Goal: Browse casually: Explore the website without a specific task or goal

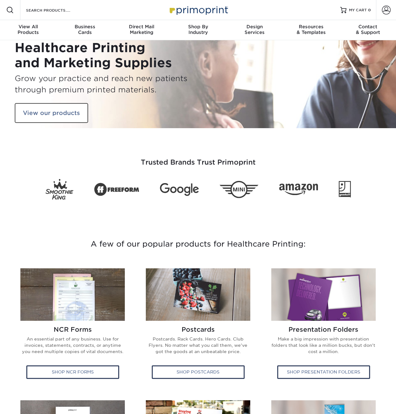
drag, startPoint x: 16, startPoint y: 44, endPoint x: 144, endPoint y: 90, distance: 135.8
click at [144, 90] on div "Healthcare Printing and Marketing Supplies Grow your practice and reach new pat…" at bounding box center [104, 84] width 179 height 88
drag, startPoint x: 56, startPoint y: 55, endPoint x: 44, endPoint y: 59, distance: 13.2
click at [44, 60] on h1 "Healthcare Printing and Marketing Supplies" at bounding box center [104, 55] width 179 height 30
click at [30, 53] on h1 "Healthcare Printing and Marketing Supplies" at bounding box center [104, 55] width 179 height 30
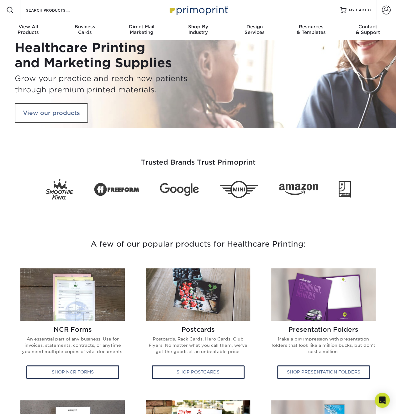
drag, startPoint x: 15, startPoint y: 49, endPoint x: 170, endPoint y: 57, distance: 154.9
click at [170, 57] on h1 "Healthcare Printing and Marketing Supplies" at bounding box center [104, 55] width 179 height 30
drag, startPoint x: 134, startPoint y: 58, endPoint x: 73, endPoint y: 54, distance: 61.0
click at [76, 54] on h1 "Healthcare Printing and Marketing Supplies" at bounding box center [104, 55] width 179 height 30
click at [18, 49] on h1 "Healthcare Printing and Marketing Supplies" at bounding box center [104, 55] width 179 height 30
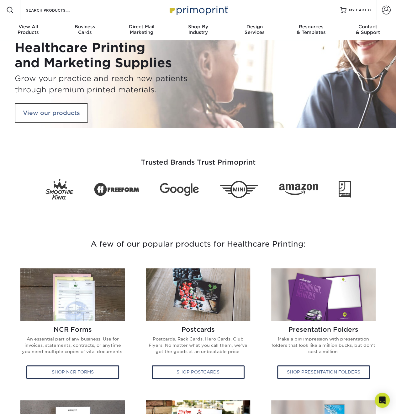
drag, startPoint x: 16, startPoint y: 48, endPoint x: 164, endPoint y: 62, distance: 148.8
click at [164, 62] on h1 "Healthcare Printing and Marketing Supplies" at bounding box center [104, 55] width 179 height 30
copy h1 "Healthcare Printing and Marketing Supplie"
drag, startPoint x: 16, startPoint y: 78, endPoint x: 156, endPoint y: 93, distance: 141.3
click at [156, 93] on h3 "Grow your practice and reach new patients through premium printed materials." at bounding box center [104, 84] width 179 height 23
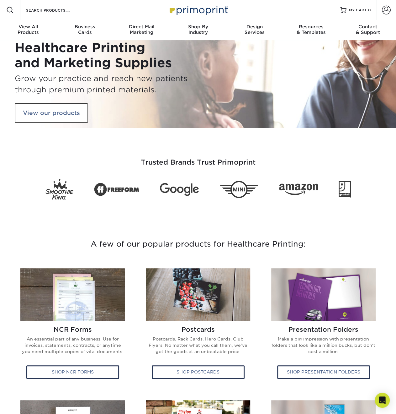
copy h3 "Grow your practice and reach new patients through premium printed materials."
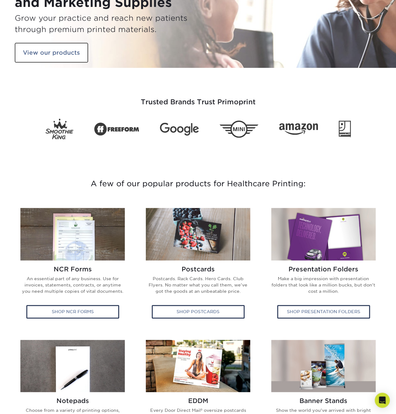
scroll to position [157, 0]
